Goal: Task Accomplishment & Management: Use online tool/utility

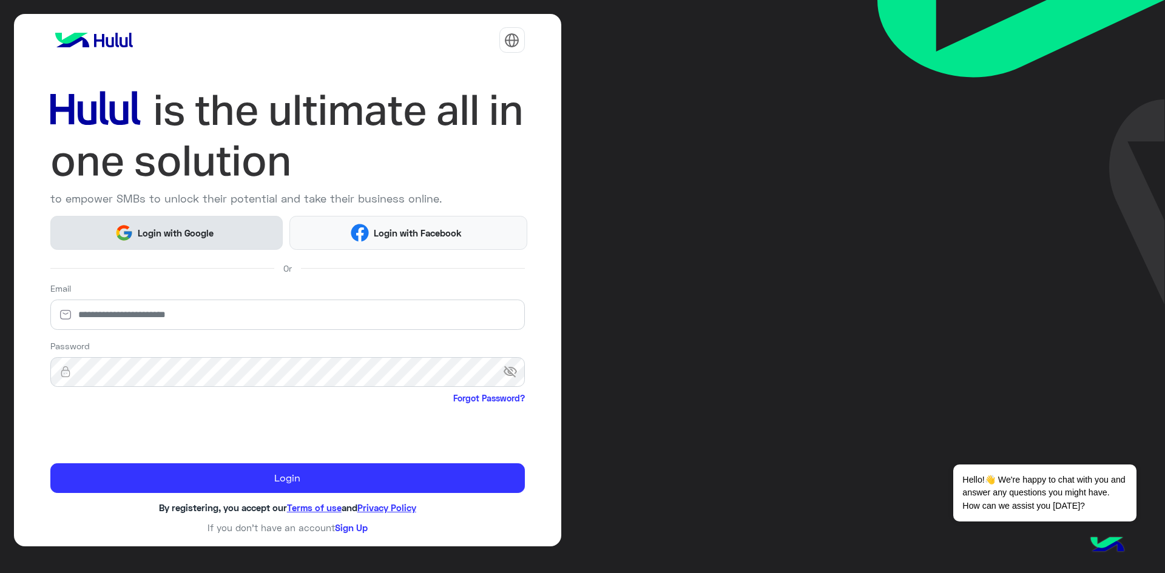
click at [166, 233] on span "Login with Google" at bounding box center [175, 233] width 85 height 14
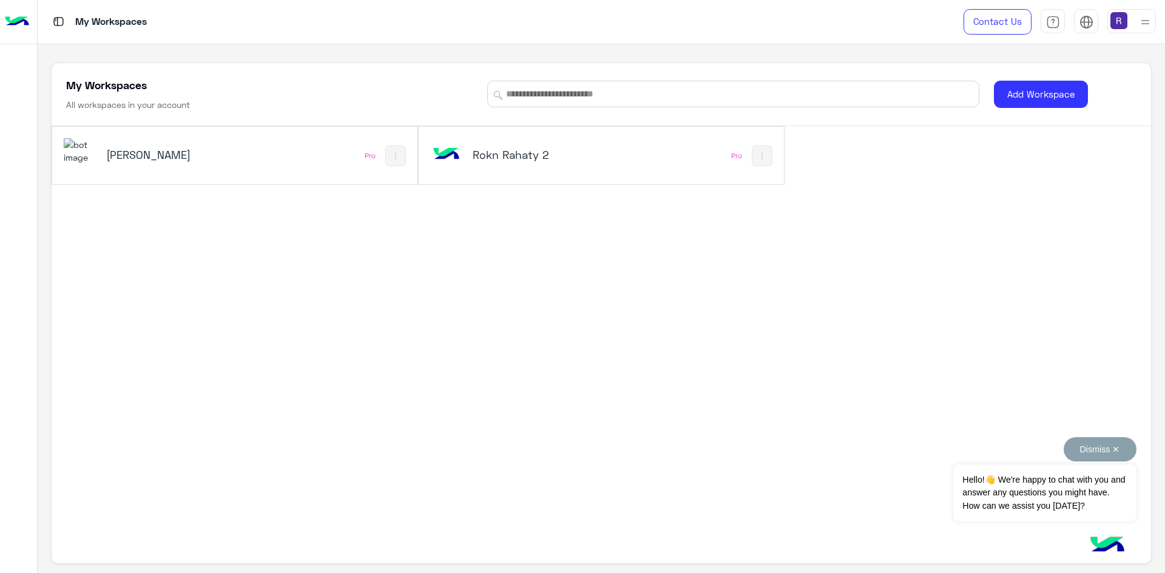
click at [1119, 449] on button "Dismiss ✕" at bounding box center [1100, 450] width 73 height 24
click at [115, 163] on div "Rokn Rahaty" at bounding box center [167, 155] width 123 height 17
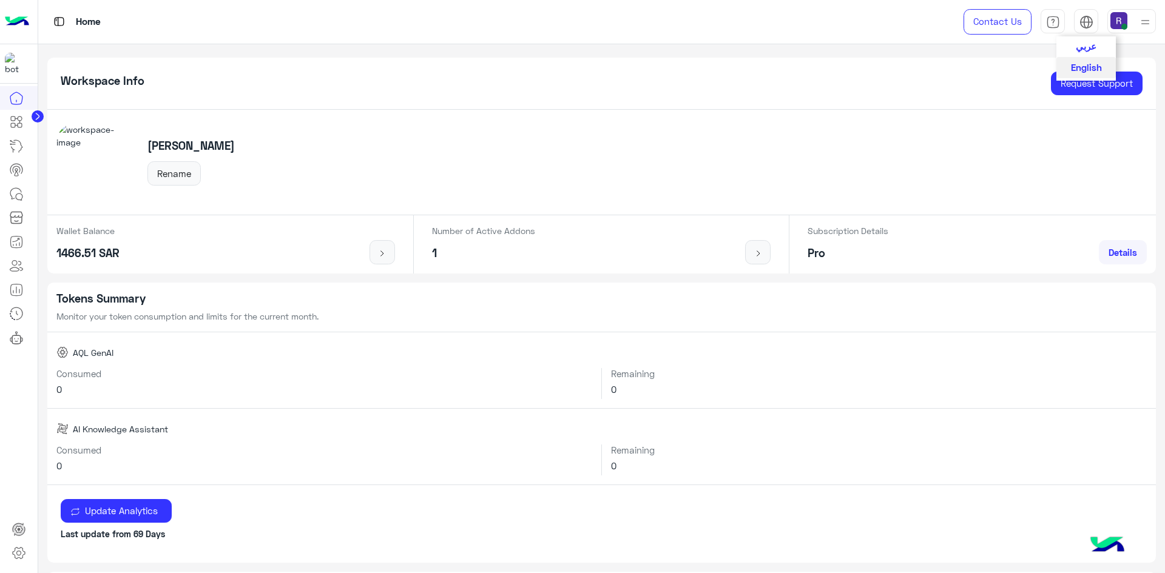
click at [1075, 48] on button "عربي" at bounding box center [1085, 46] width 59 height 21
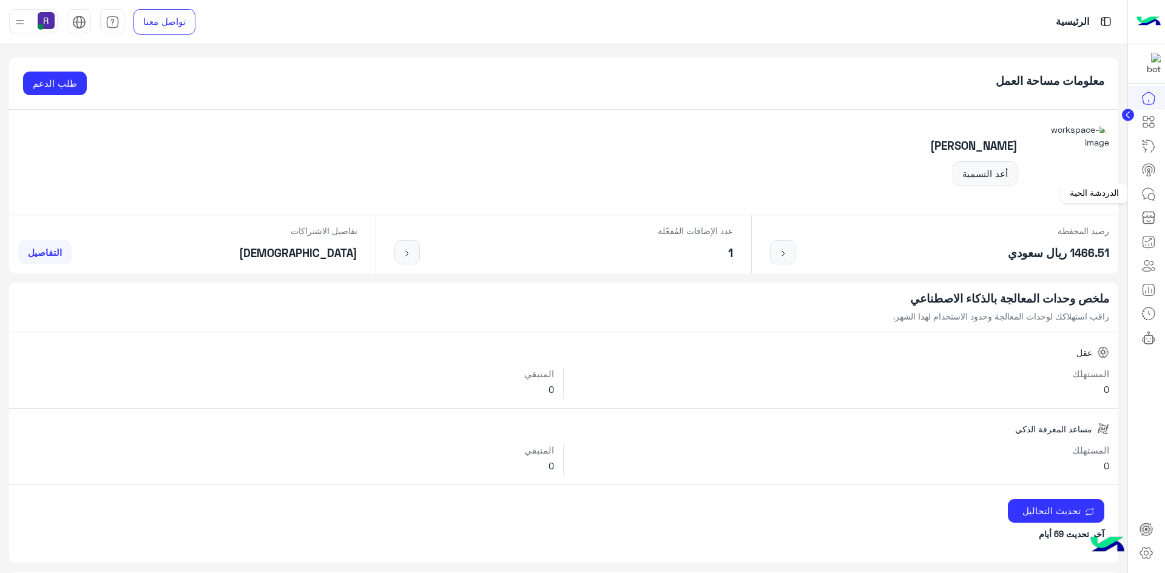
click at [1154, 194] on icon at bounding box center [1151, 197] width 7 height 7
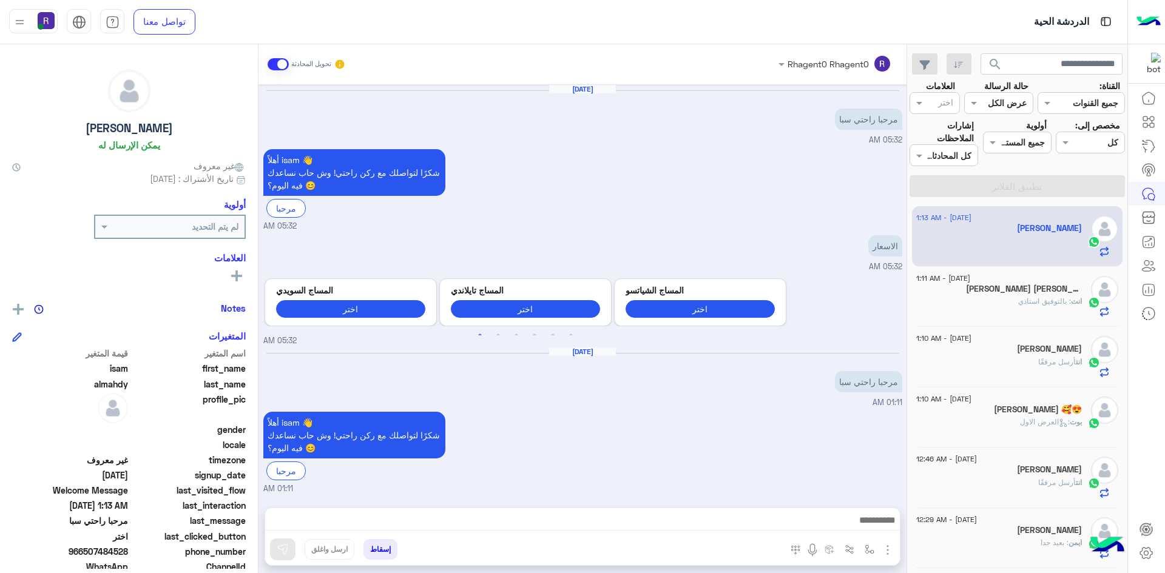
scroll to position [456, 0]
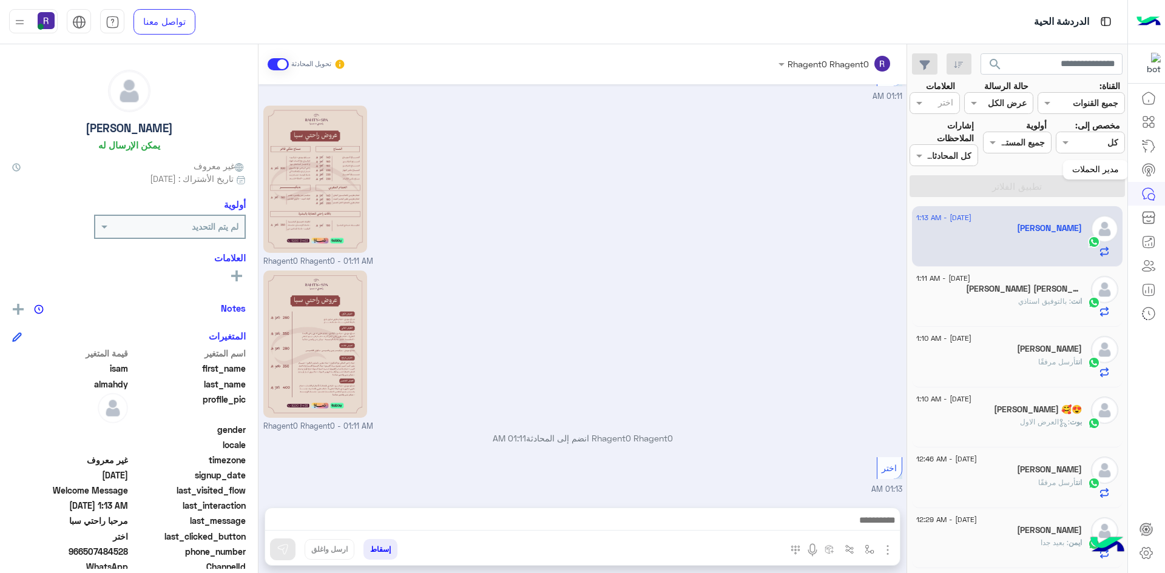
click at [1143, 163] on icon at bounding box center [1148, 170] width 15 height 15
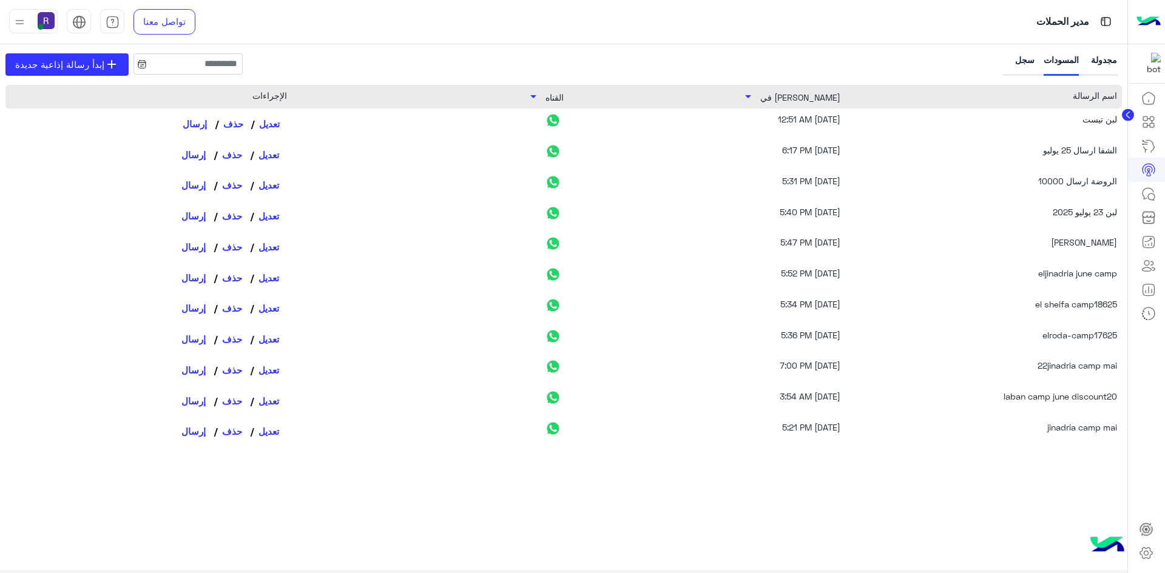
click at [273, 127] on link "تعديل" at bounding box center [269, 123] width 36 height 21
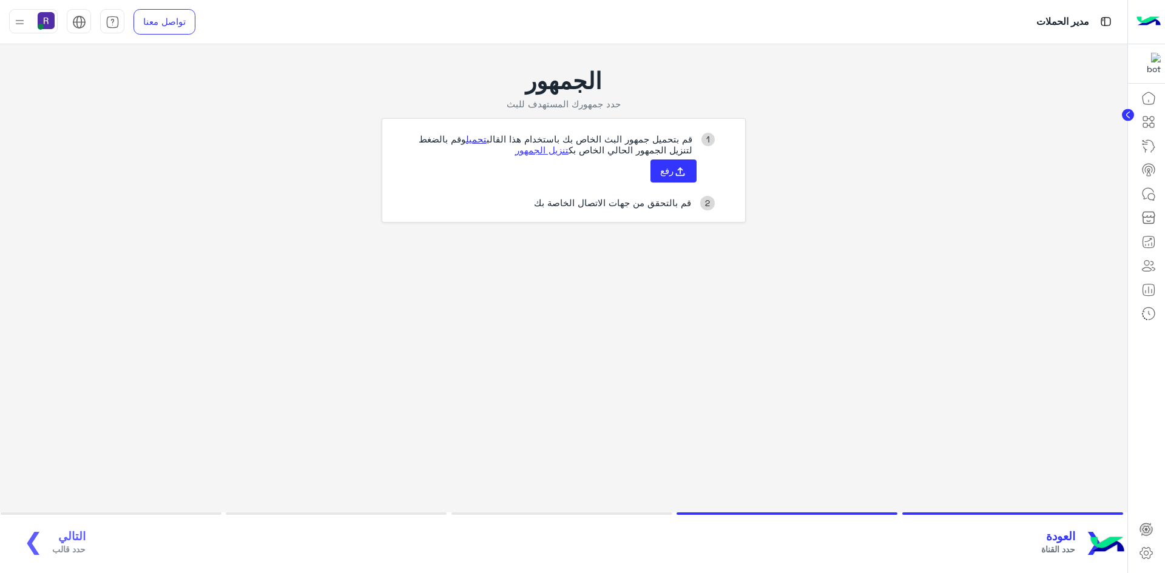
click at [472, 140] on link "تحميل" at bounding box center [476, 138] width 21 height 11
click at [669, 172] on span "رفع" at bounding box center [666, 170] width 13 height 11
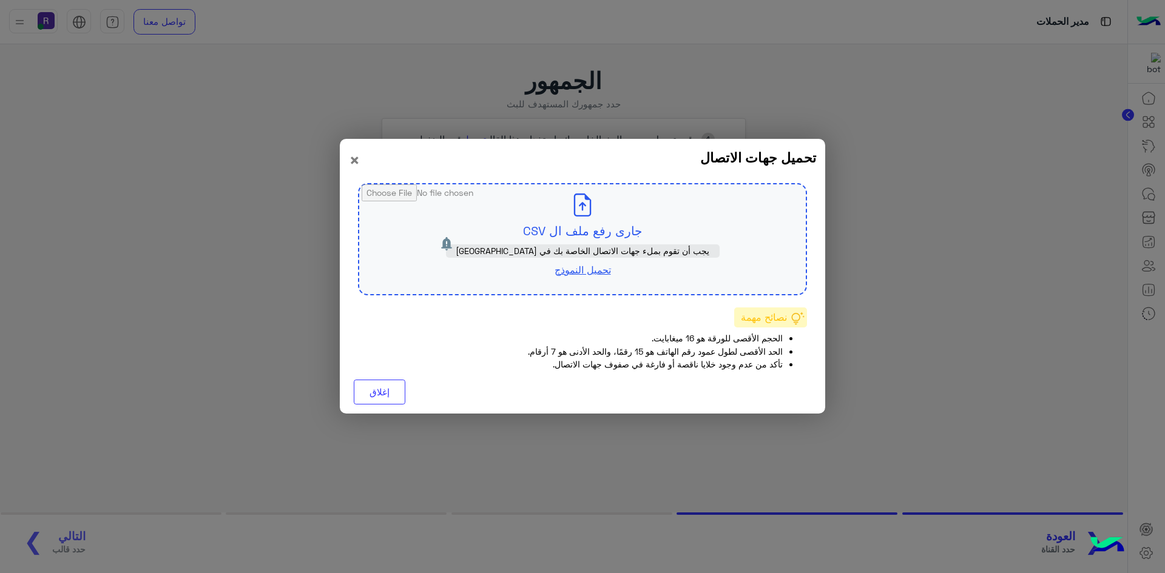
click at [602, 226] on input "file" at bounding box center [582, 239] width 447 height 110
type input "**********"
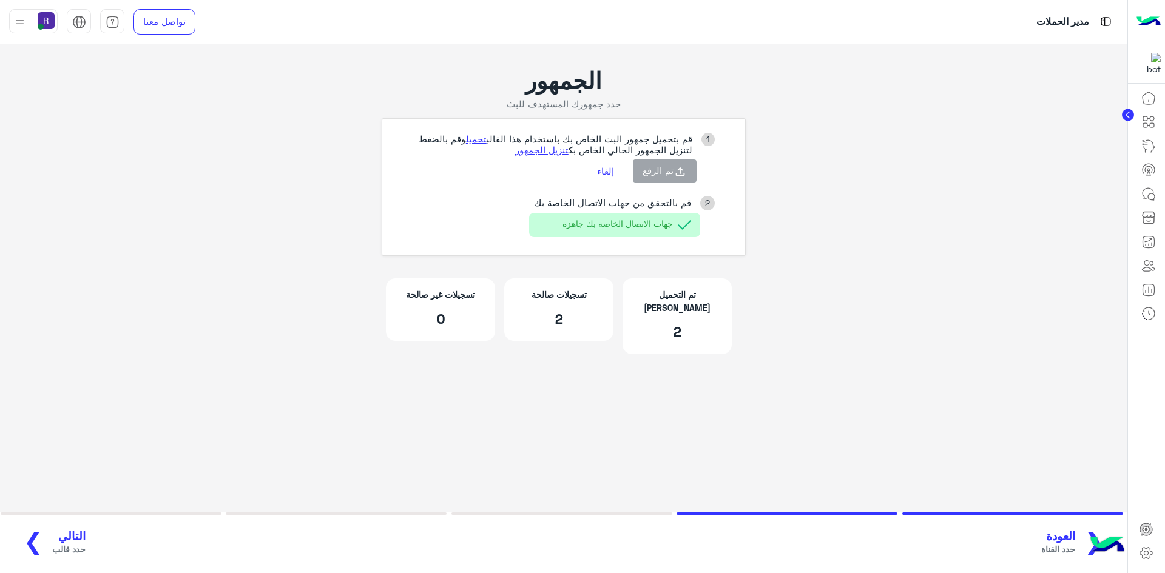
click at [71, 539] on span "التالي" at bounding box center [68, 537] width 33 height 14
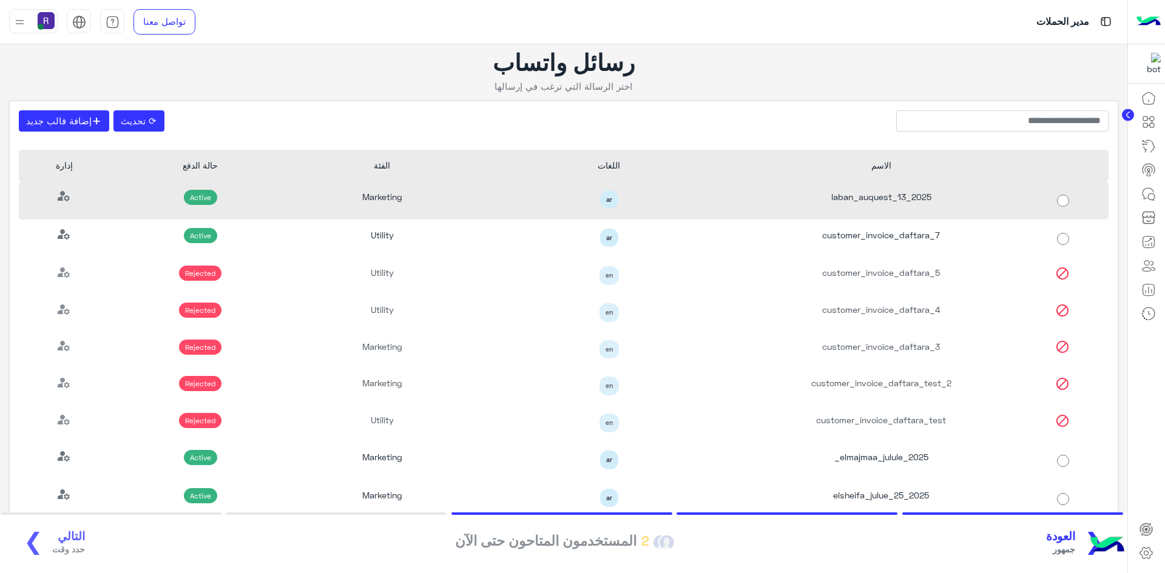
click at [941, 200] on div "laban_auquest_13_2025" at bounding box center [881, 200] width 272 height 38
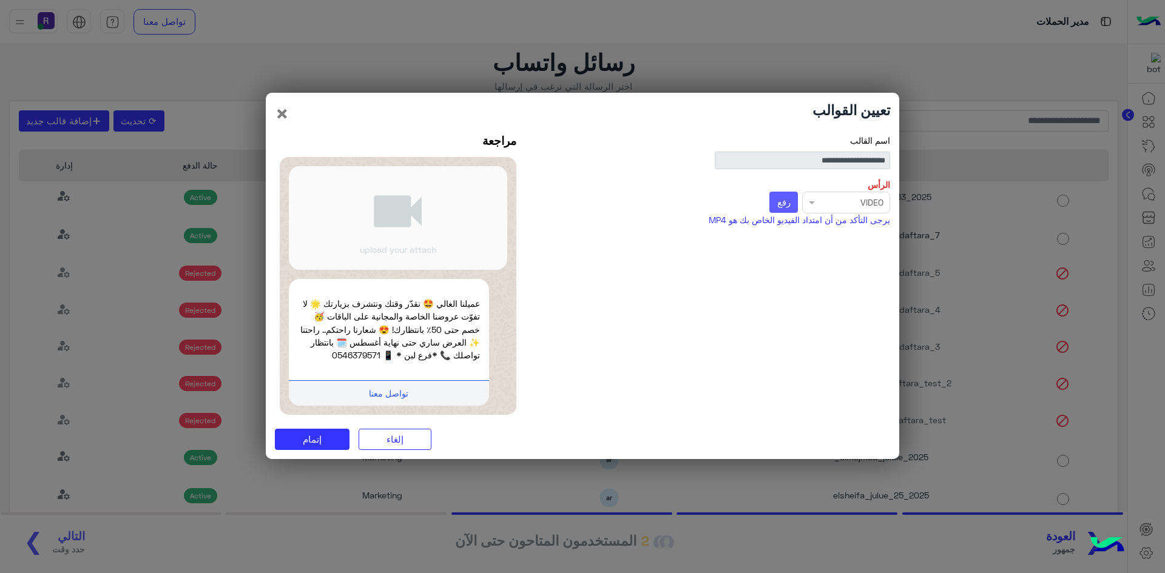
click at [783, 210] on button "رفع" at bounding box center [783, 203] width 29 height 22
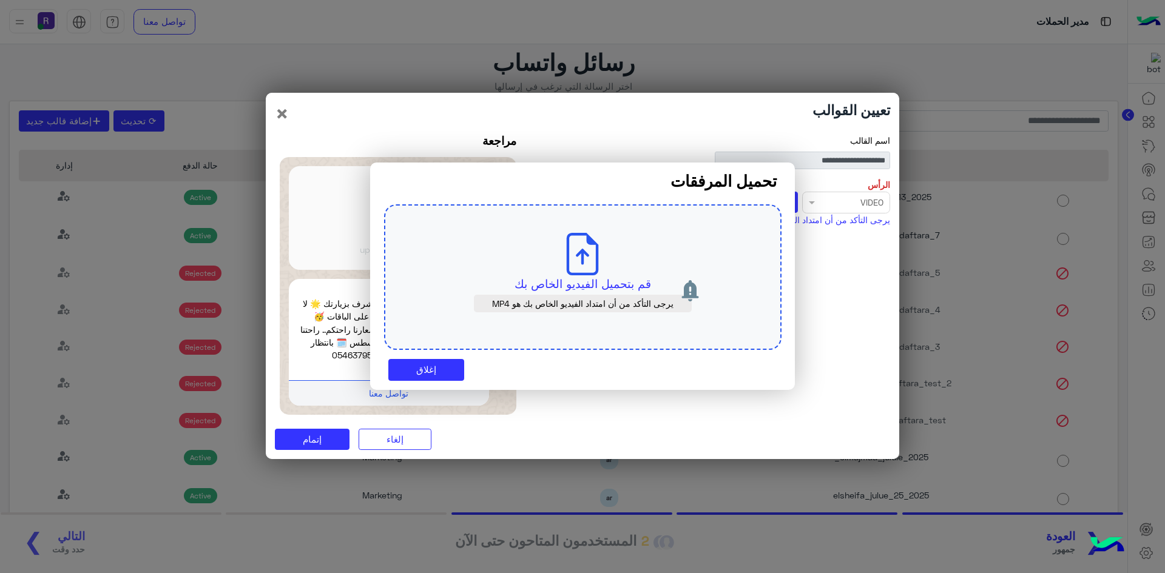
click at [570, 274] on use at bounding box center [583, 254] width 32 height 42
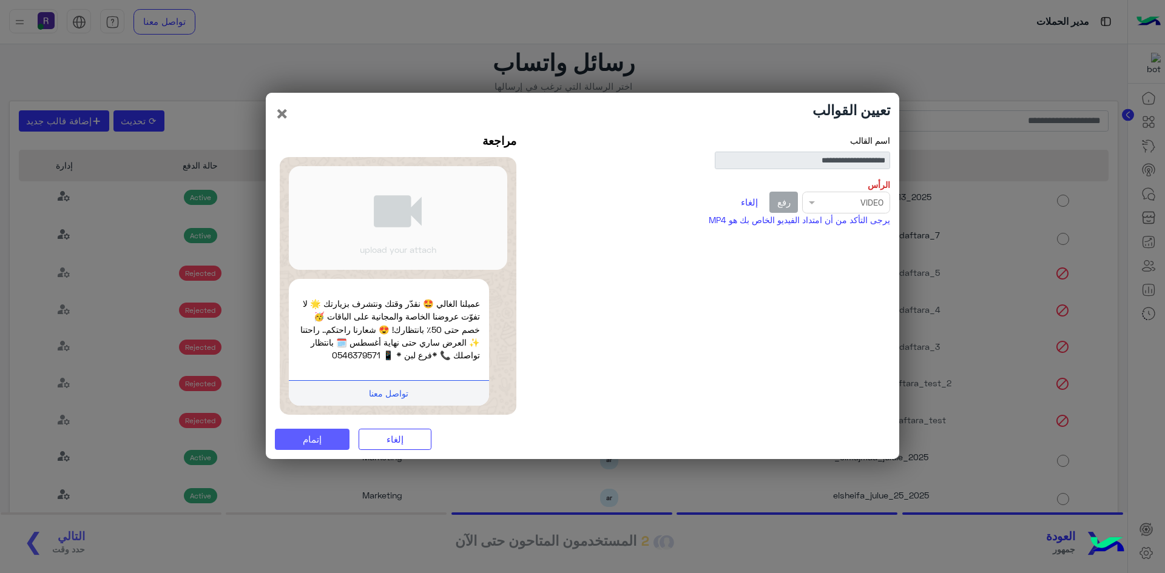
click at [313, 444] on span "إتمام" at bounding box center [312, 439] width 19 height 11
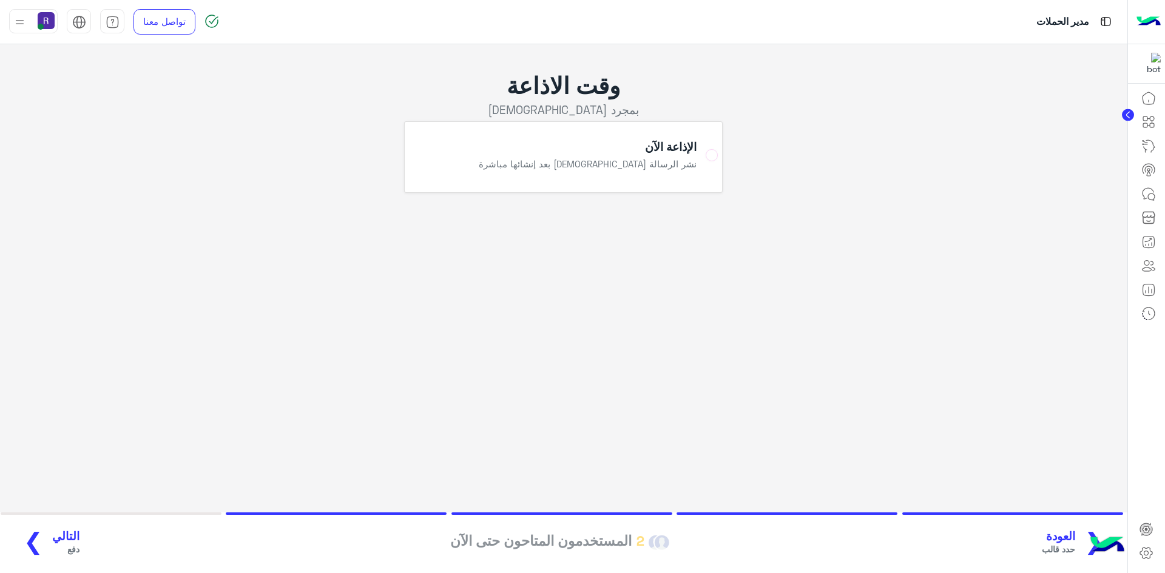
click at [63, 536] on span "التالي" at bounding box center [65, 537] width 27 height 14
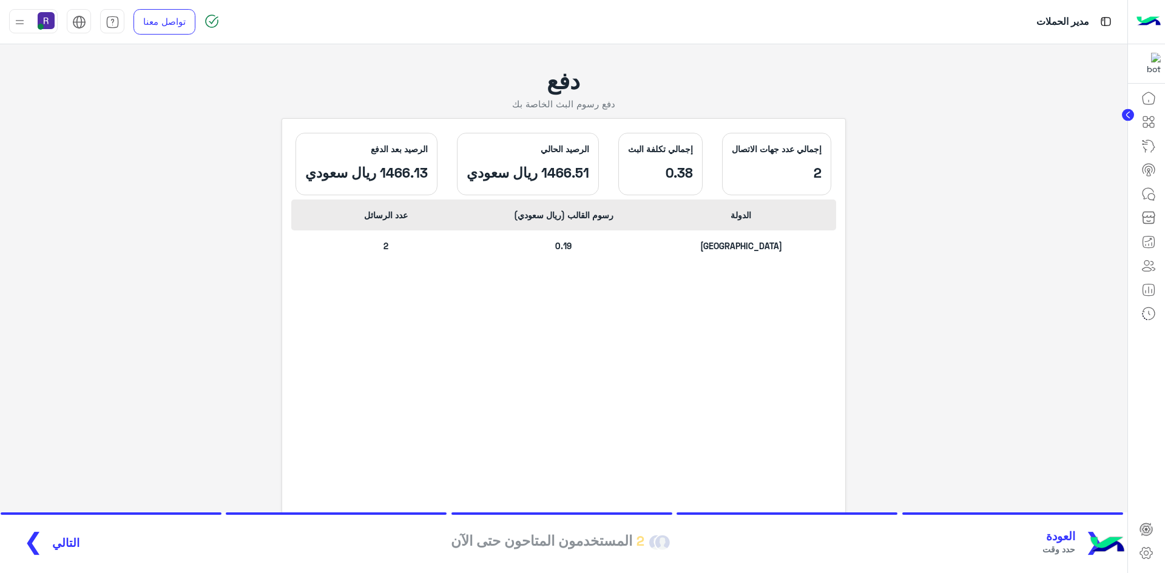
click at [55, 545] on span "التالي" at bounding box center [65, 543] width 27 height 14
